Goal: Check status: Check status

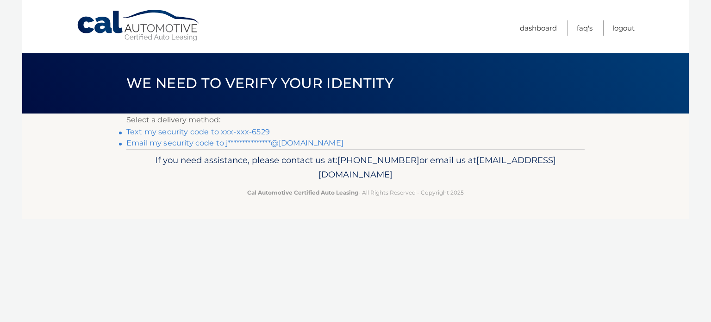
click at [221, 133] on link "Text my security code to xxx-xxx-6529" at bounding box center [197, 131] width 143 height 9
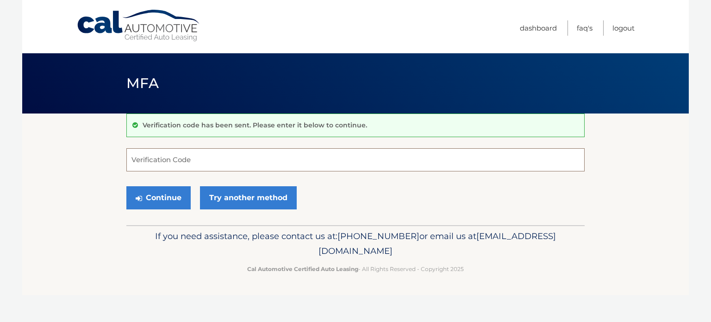
click at [134, 164] on input "Verification Code" at bounding box center [355, 159] width 458 height 23
type input "991472"
click at [152, 192] on button "Continue" at bounding box center [158, 197] width 64 height 23
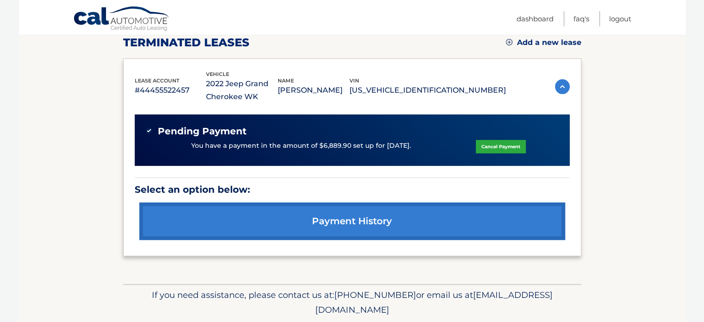
scroll to position [139, 0]
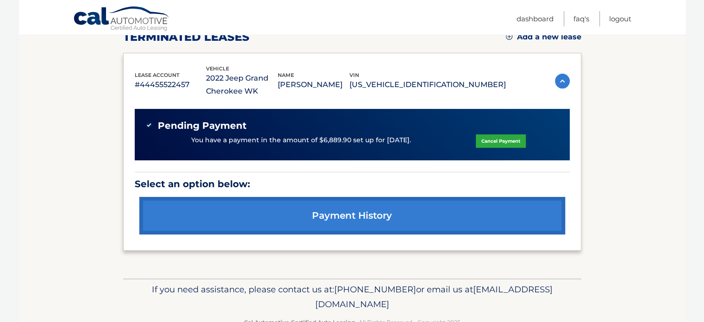
click at [358, 216] on link "payment history" at bounding box center [352, 215] width 426 height 37
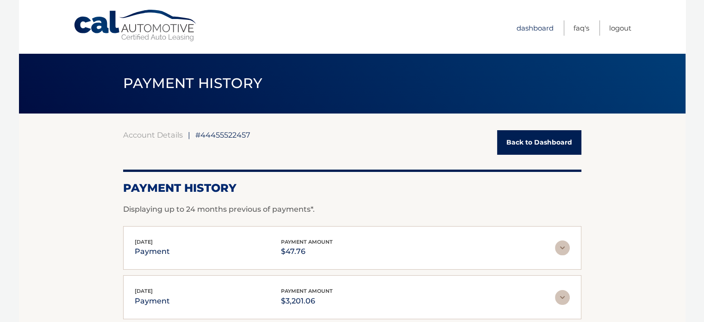
click at [540, 29] on link "Dashboard" at bounding box center [535, 27] width 37 height 15
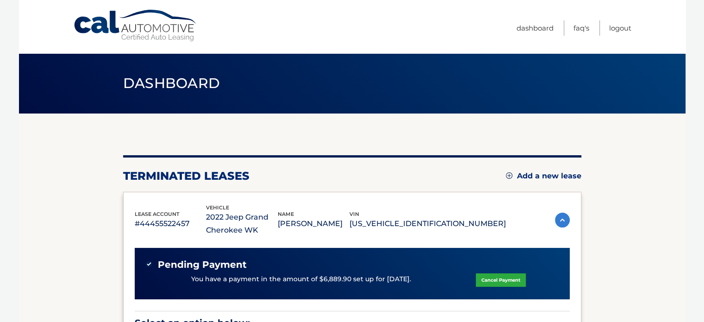
scroll to position [93, 0]
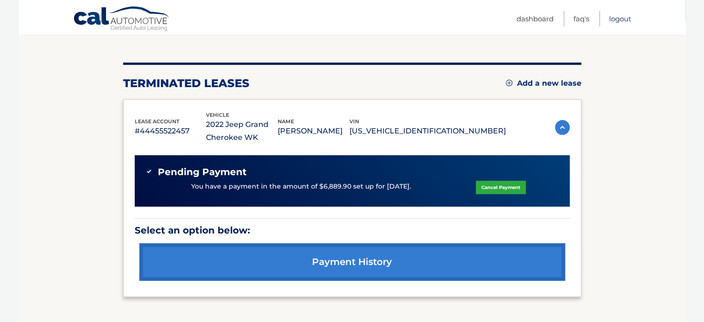
click at [609, 22] on link "Logout" at bounding box center [620, 18] width 22 height 15
